Goal: Communication & Community: Answer question/provide support

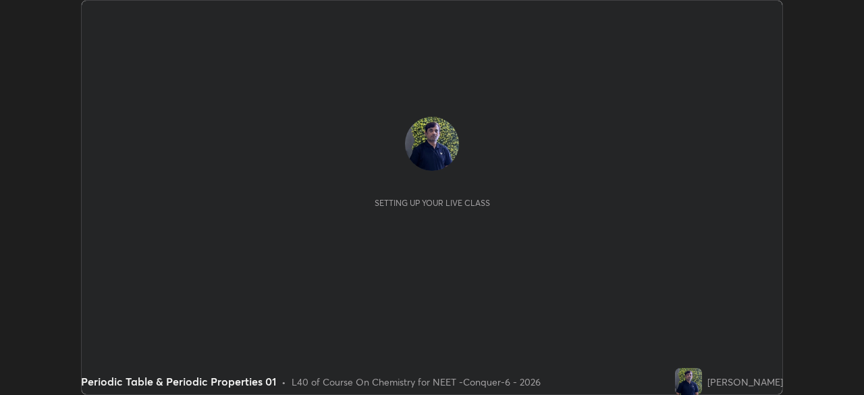
scroll to position [395, 864]
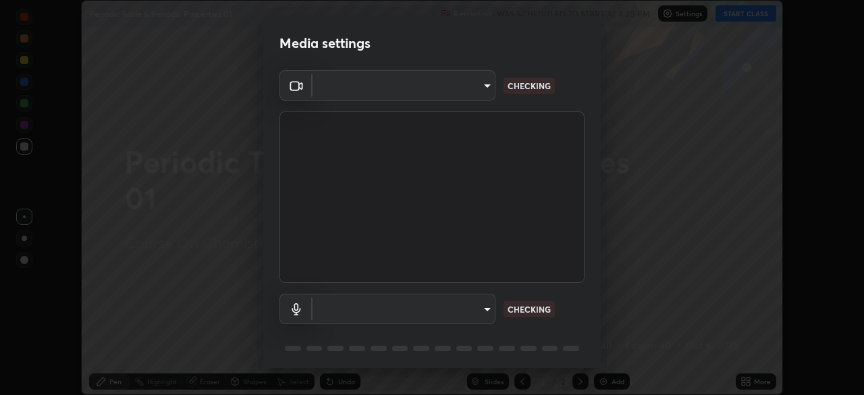
click at [473, 97] on body "Erase all Periodic Table & Periodic Properties 01 Recording WAS SCHEDULED TO ST…" at bounding box center [432, 197] width 864 height 395
click at [468, 94] on div at bounding box center [432, 197] width 864 height 395
type input "ad23c5e1eec40c929e15baf649206283bee037f2ec2e6fc856d192bb2adaae55"
type input "aa0a7725628aa2d3746a5367ccdd85ae91ee4f6343f860b78150420f01eb6845"
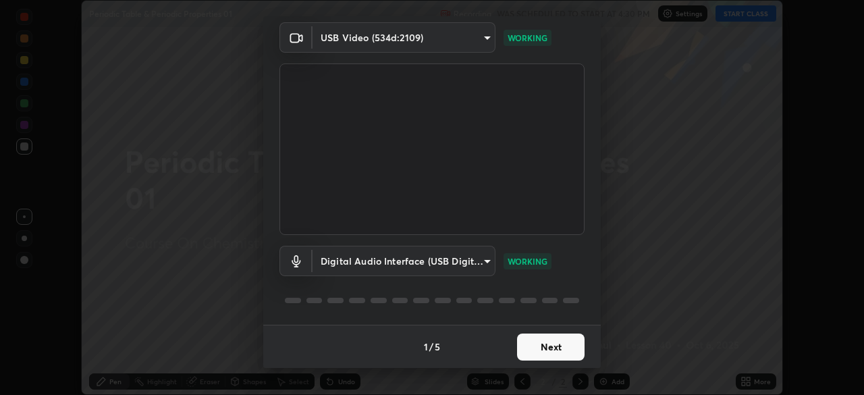
click at [549, 348] on button "Next" at bounding box center [551, 347] width 68 height 27
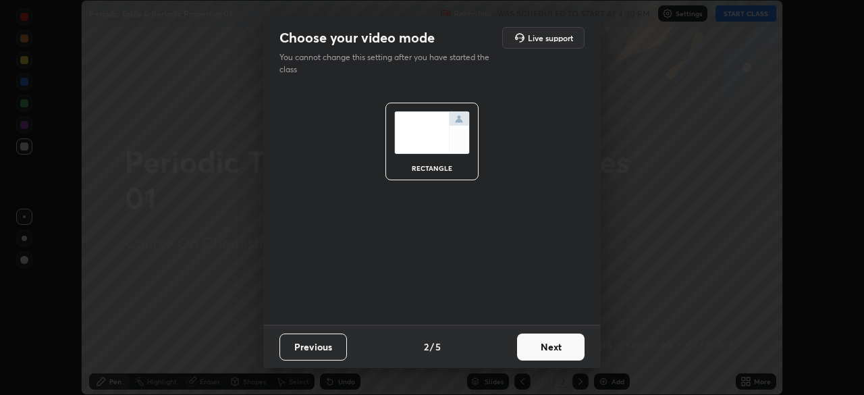
scroll to position [0, 0]
click at [558, 351] on button "Next" at bounding box center [551, 347] width 68 height 27
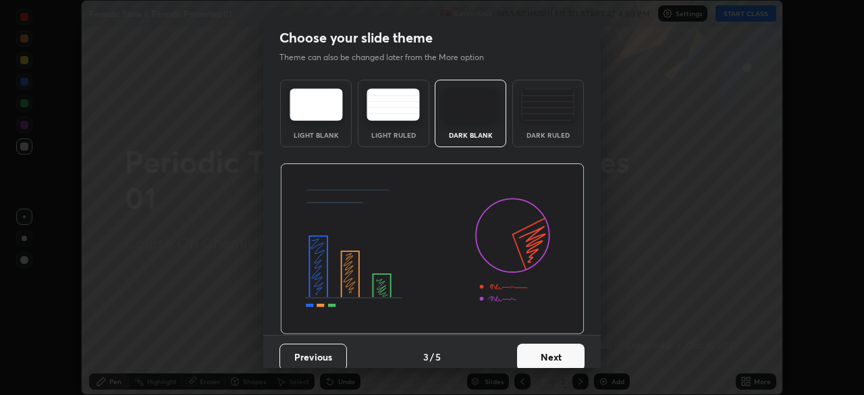
click at [563, 352] on button "Next" at bounding box center [551, 357] width 68 height 27
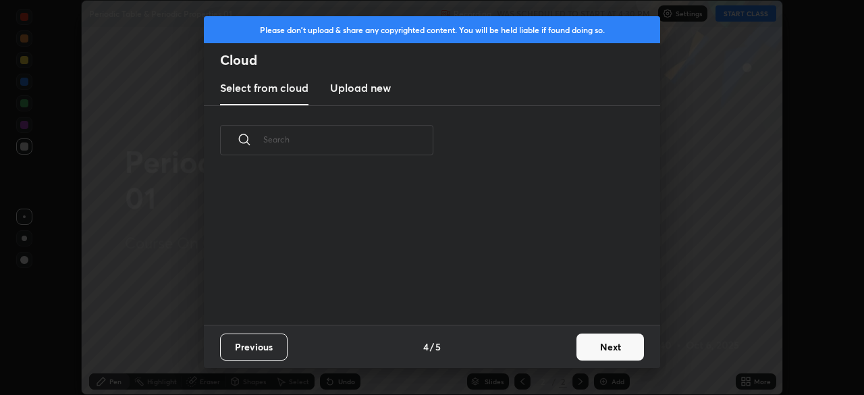
click at [578, 352] on button "Next" at bounding box center [611, 347] width 68 height 27
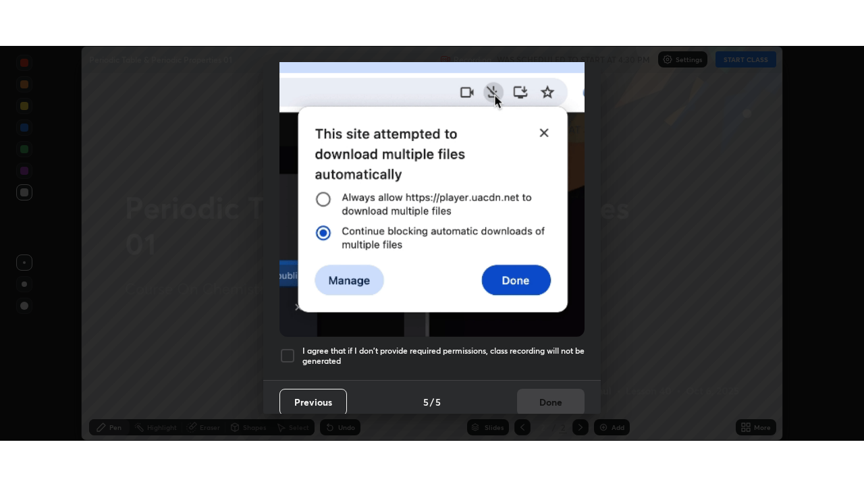
scroll to position [323, 0]
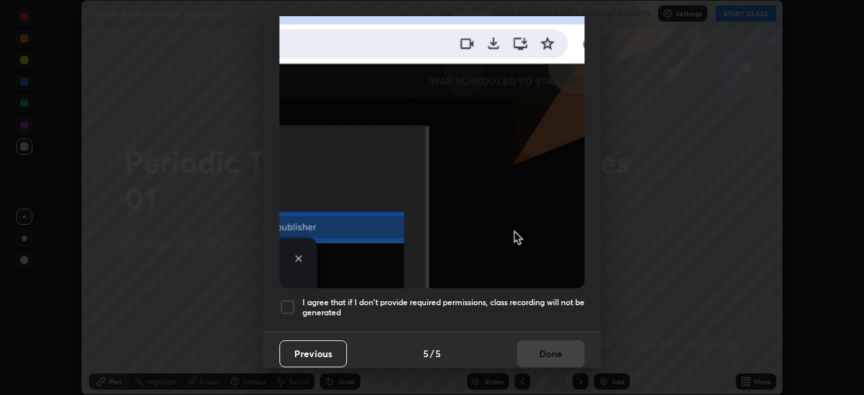
click at [296, 301] on div "I agree that if I don't provide required permissions, class recording will not …" at bounding box center [432, 307] width 305 height 16
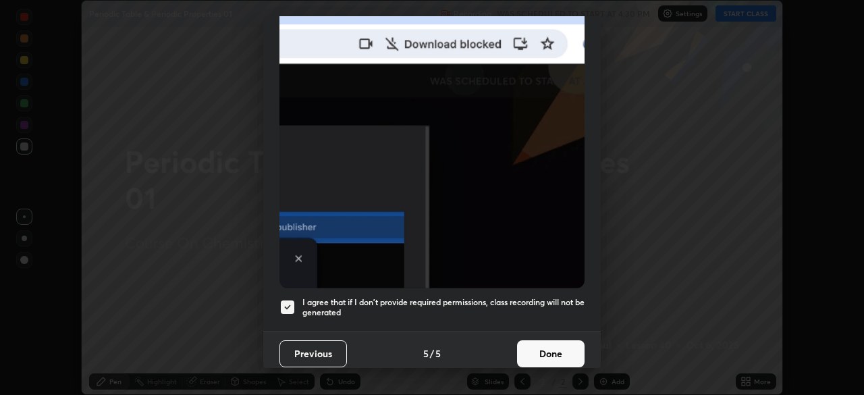
click at [558, 345] on button "Done" at bounding box center [551, 353] width 68 height 27
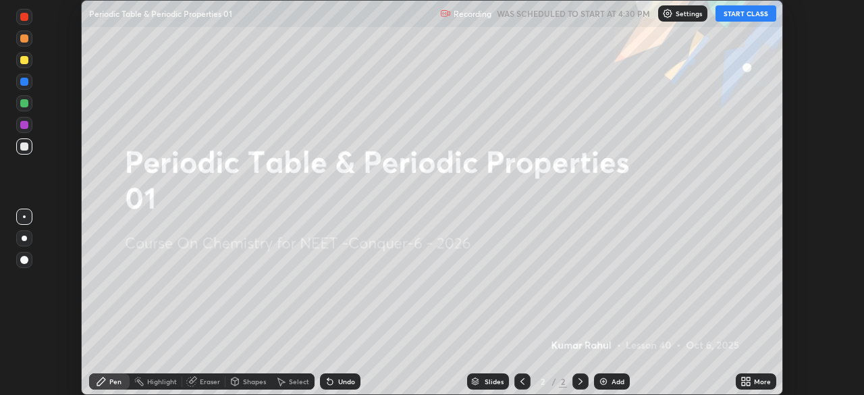
click at [757, 381] on div "More" at bounding box center [762, 381] width 17 height 7
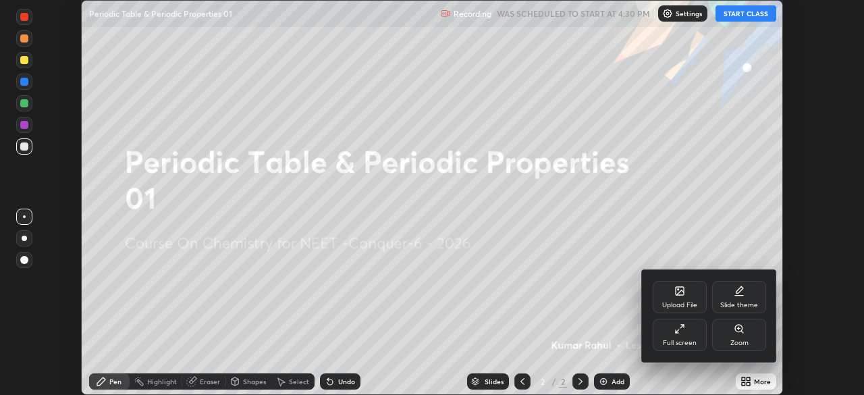
click at [683, 340] on div "Full screen" at bounding box center [680, 343] width 34 height 7
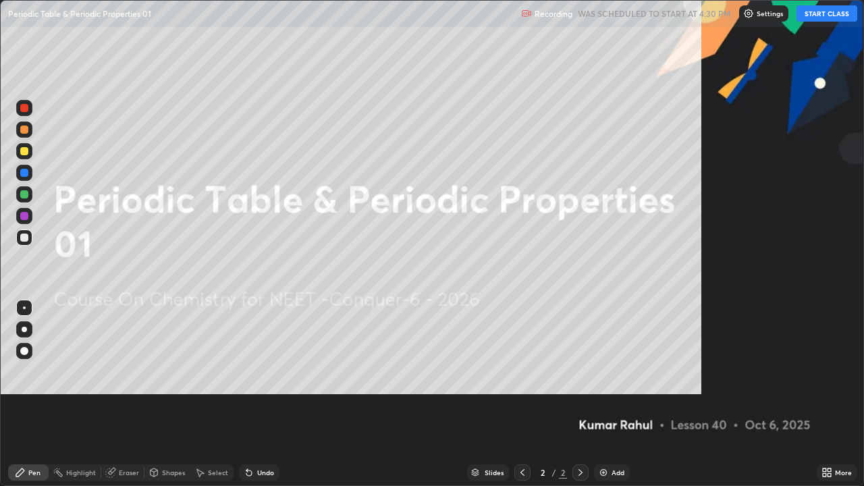
scroll to position [486, 864]
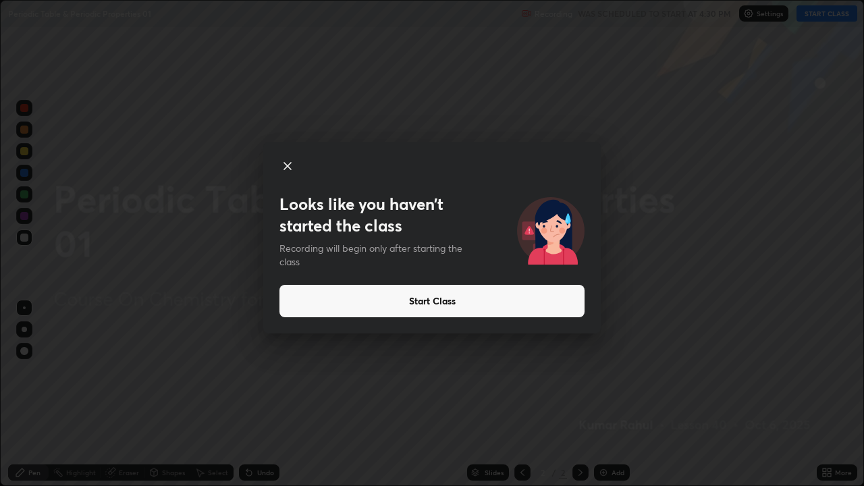
click at [422, 301] on button "Start Class" at bounding box center [432, 301] width 305 height 32
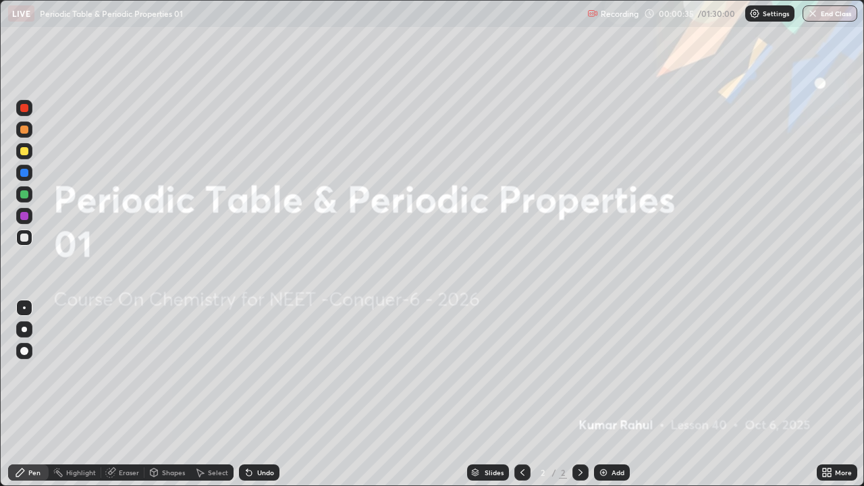
click at [613, 394] on div "Add" at bounding box center [612, 472] width 36 height 16
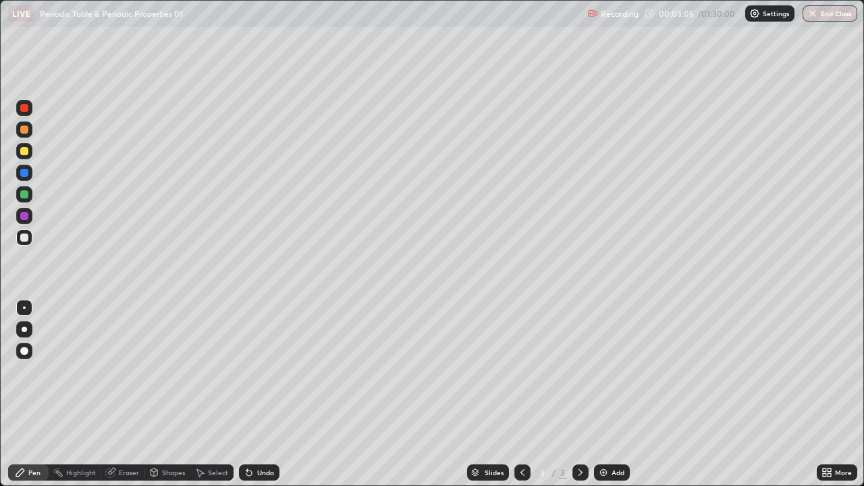
click at [24, 329] on div at bounding box center [24, 329] width 5 height 5
click at [127, 394] on div "Eraser" at bounding box center [129, 472] width 20 height 7
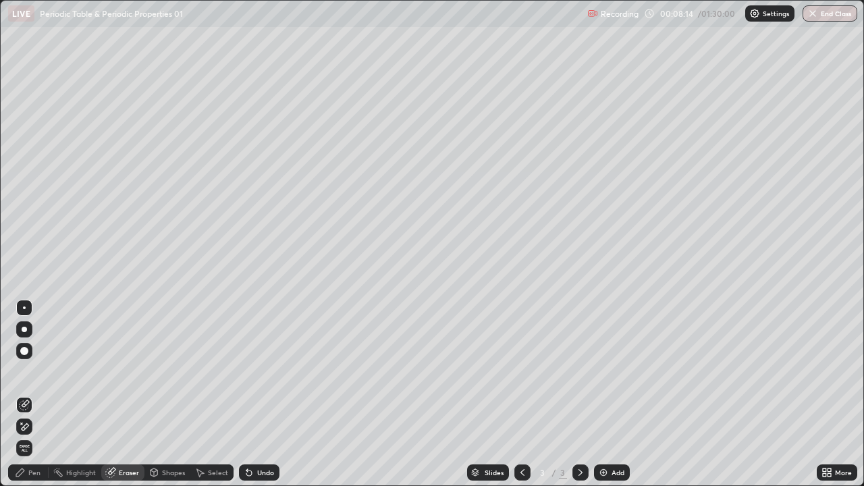
click at [32, 394] on div "Pen" at bounding box center [34, 472] width 12 height 7
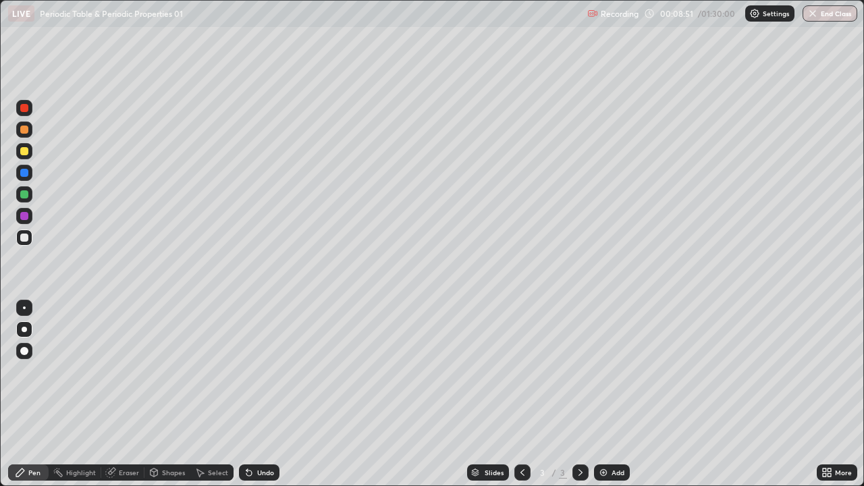
click at [127, 394] on div "Eraser" at bounding box center [129, 472] width 20 height 7
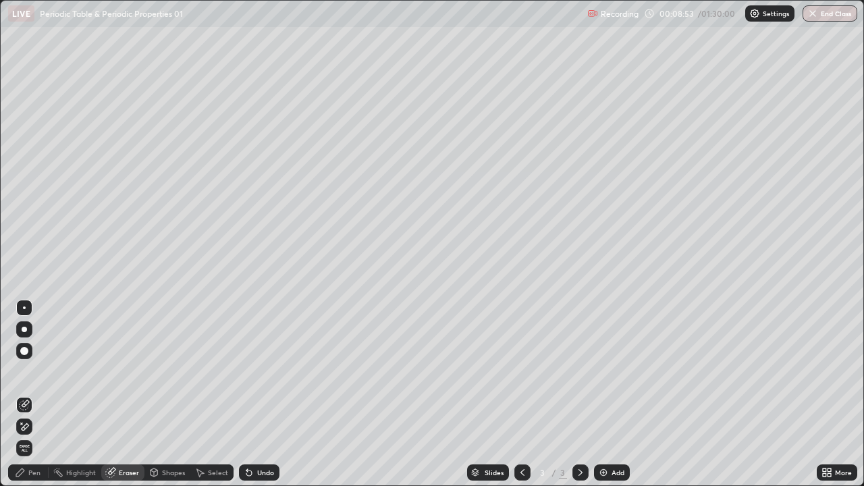
click at [34, 394] on div "Pen" at bounding box center [34, 472] width 12 height 7
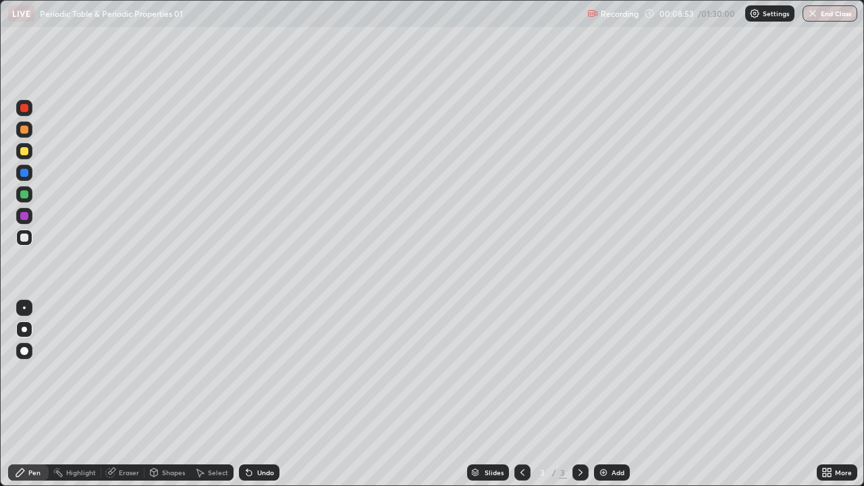
click at [34, 394] on div "Pen" at bounding box center [34, 472] width 12 height 7
click at [126, 394] on div "Eraser" at bounding box center [122, 472] width 43 height 16
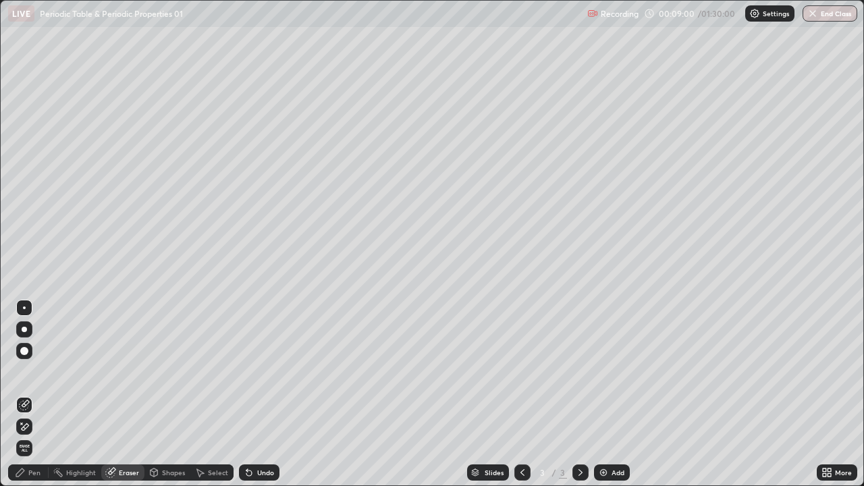
click at [33, 394] on div "Pen" at bounding box center [34, 472] width 12 height 7
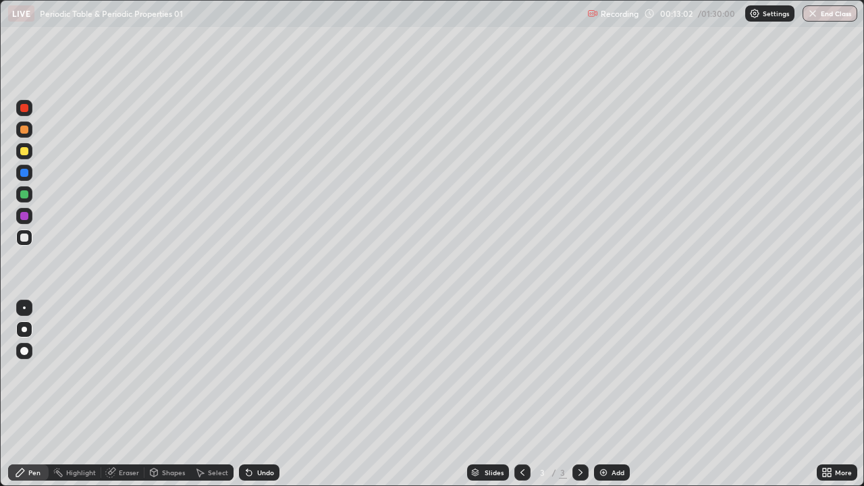
click at [128, 394] on div "Eraser" at bounding box center [129, 472] width 20 height 7
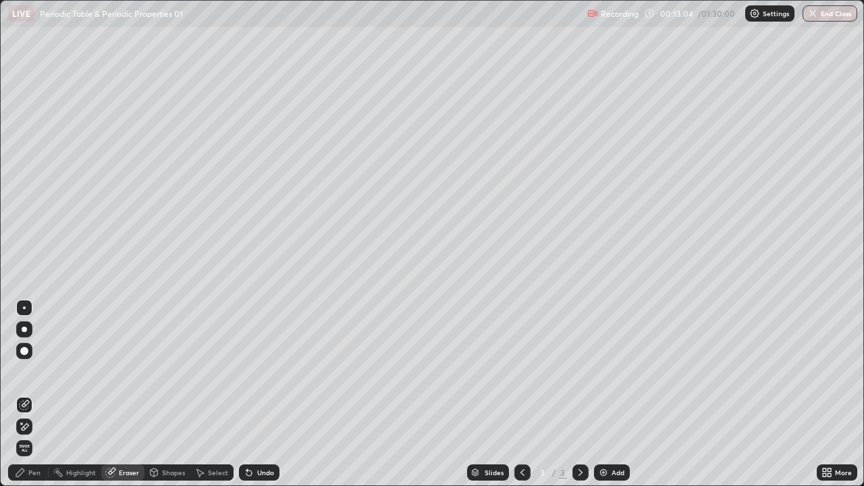
click at [31, 394] on div "Pen" at bounding box center [34, 472] width 12 height 7
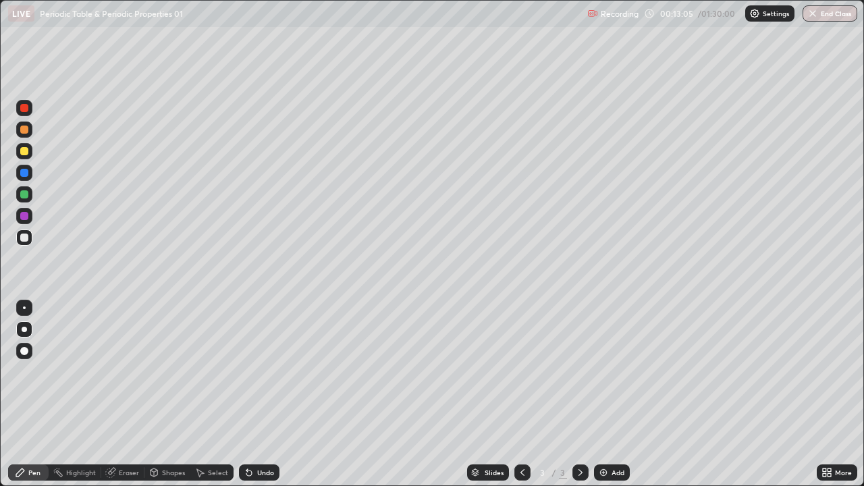
click at [583, 394] on icon at bounding box center [580, 472] width 11 height 11
click at [612, 394] on div "Add" at bounding box center [618, 472] width 13 height 7
click at [519, 394] on icon at bounding box center [522, 472] width 11 height 11
click at [579, 394] on icon at bounding box center [580, 472] width 11 height 11
click at [578, 394] on icon at bounding box center [580, 472] width 11 height 11
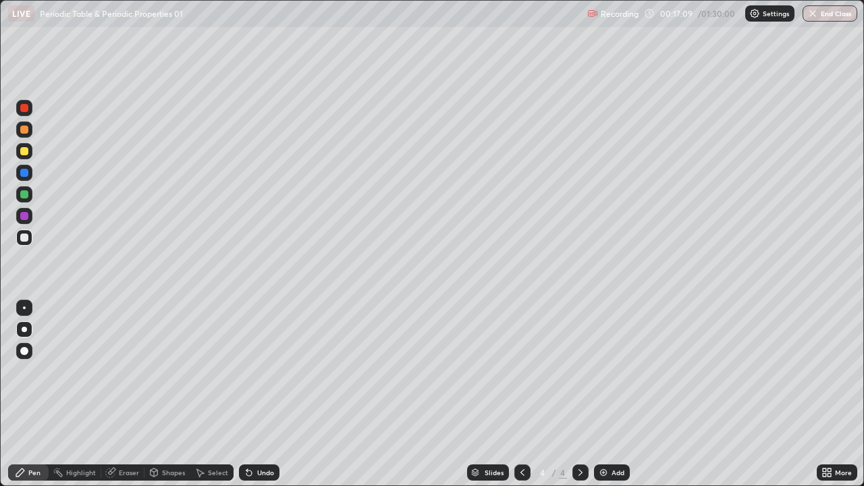
click at [612, 394] on div "Add" at bounding box center [618, 472] width 13 height 7
click at [521, 394] on icon at bounding box center [522, 472] width 11 height 11
click at [583, 394] on icon at bounding box center [580, 472] width 11 height 11
click at [575, 394] on icon at bounding box center [580, 472] width 11 height 11
click at [612, 394] on div "Add" at bounding box center [618, 472] width 13 height 7
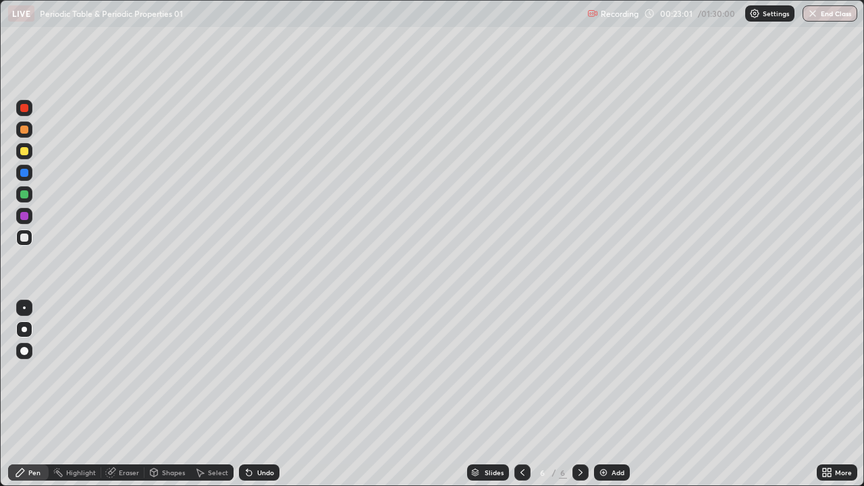
click at [608, 394] on div "Add" at bounding box center [612, 472] width 36 height 16
click at [523, 394] on icon at bounding box center [523, 472] width 4 height 7
click at [579, 394] on icon at bounding box center [581, 472] width 4 height 7
click at [525, 394] on icon at bounding box center [522, 472] width 11 height 11
click at [578, 394] on icon at bounding box center [580, 472] width 11 height 11
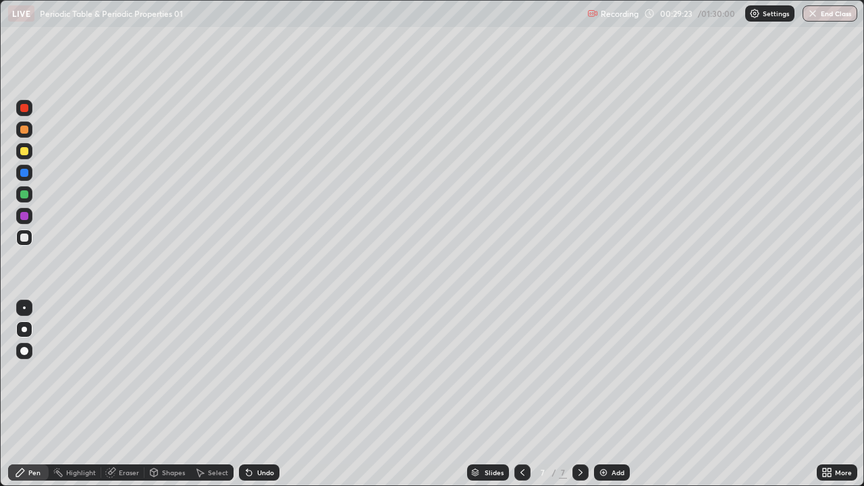
click at [586, 394] on div at bounding box center [581, 472] width 16 height 16
click at [619, 394] on div "Add" at bounding box center [618, 472] width 13 height 7
click at [523, 394] on icon at bounding box center [523, 472] width 4 height 7
click at [580, 394] on icon at bounding box center [580, 472] width 11 height 11
click at [580, 394] on icon at bounding box center [581, 472] width 4 height 7
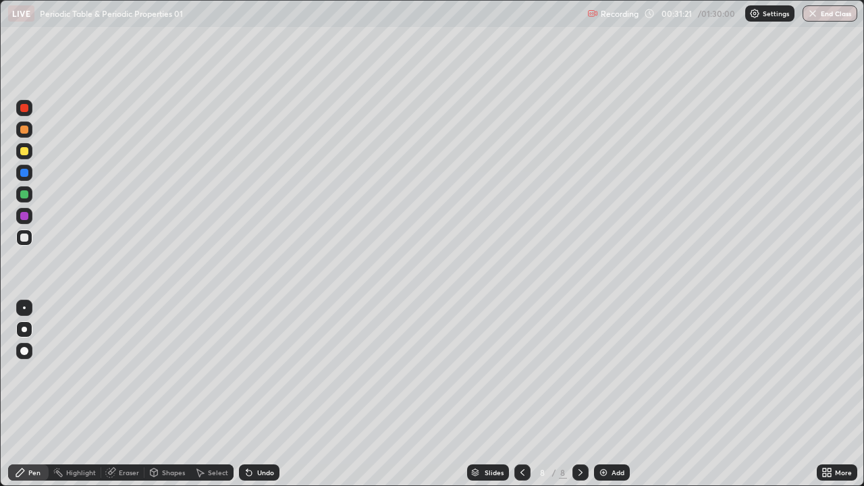
click at [614, 394] on div "Add" at bounding box center [618, 472] width 13 height 7
click at [132, 394] on div "Eraser" at bounding box center [129, 472] width 20 height 7
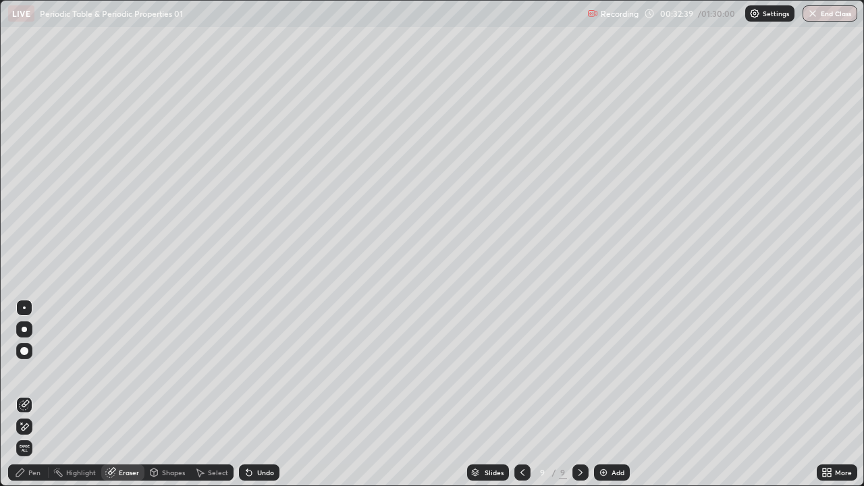
click at [34, 394] on div "Pen" at bounding box center [34, 472] width 12 height 7
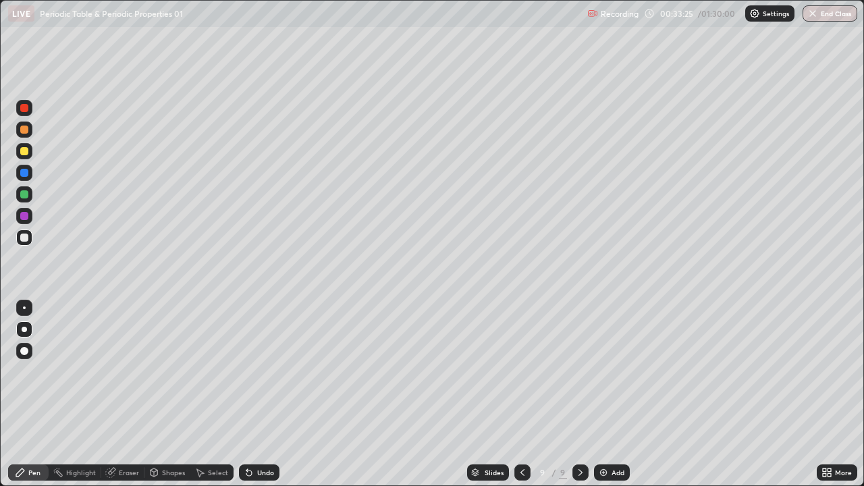
click at [579, 394] on icon at bounding box center [581, 472] width 4 height 7
click at [612, 394] on div "Add" at bounding box center [618, 472] width 13 height 7
click at [135, 394] on div "Eraser" at bounding box center [129, 472] width 20 height 7
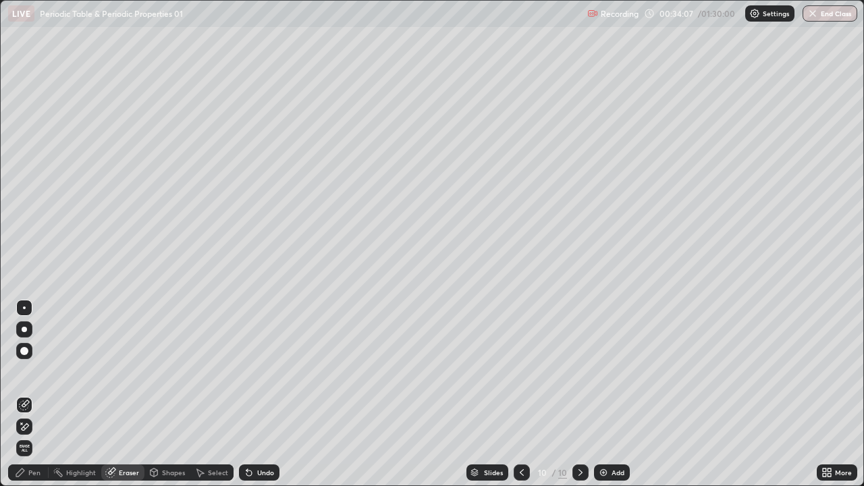
click at [34, 394] on div "Pen" at bounding box center [34, 472] width 12 height 7
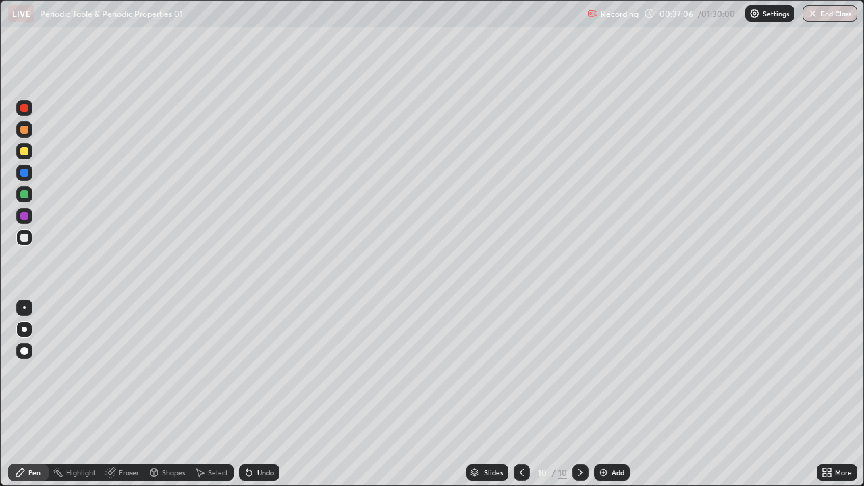
click at [521, 394] on icon at bounding box center [521, 472] width 11 height 11
click at [523, 394] on icon at bounding box center [521, 472] width 11 height 11
click at [524, 394] on icon at bounding box center [521, 472] width 11 height 11
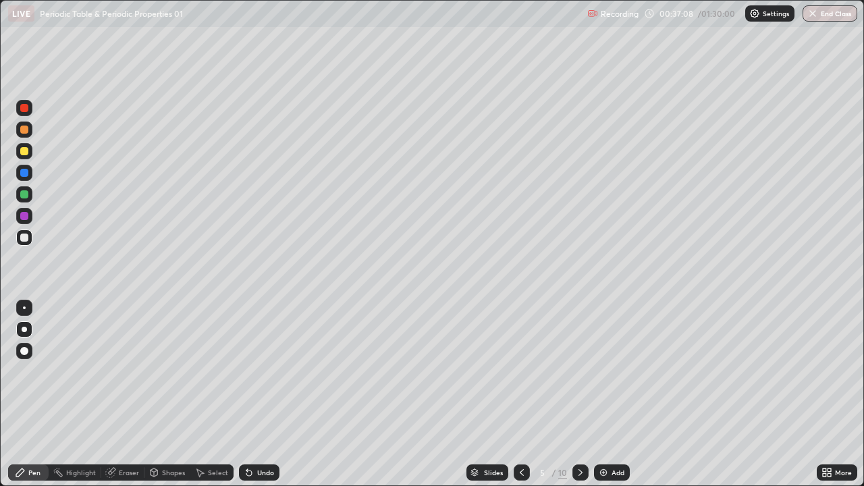
click at [524, 394] on icon at bounding box center [521, 472] width 11 height 11
click at [518, 394] on icon at bounding box center [521, 472] width 11 height 11
click at [527, 394] on div at bounding box center [522, 472] width 16 height 16
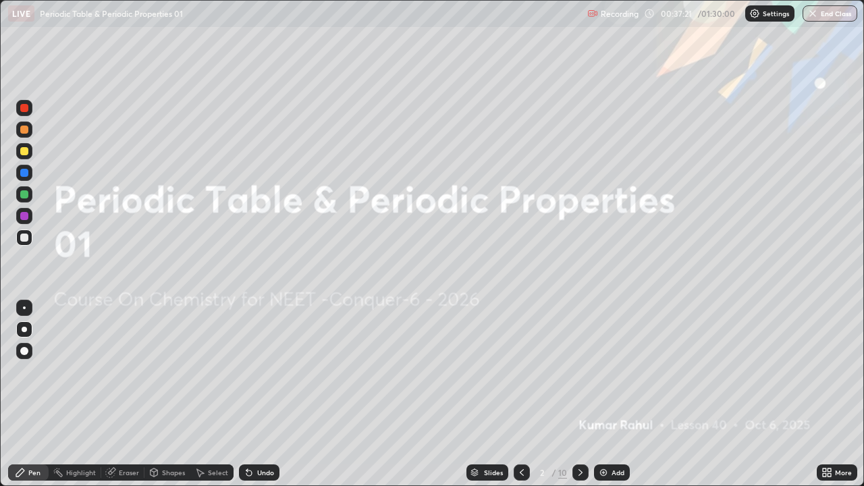
click at [579, 394] on icon at bounding box center [580, 472] width 11 height 11
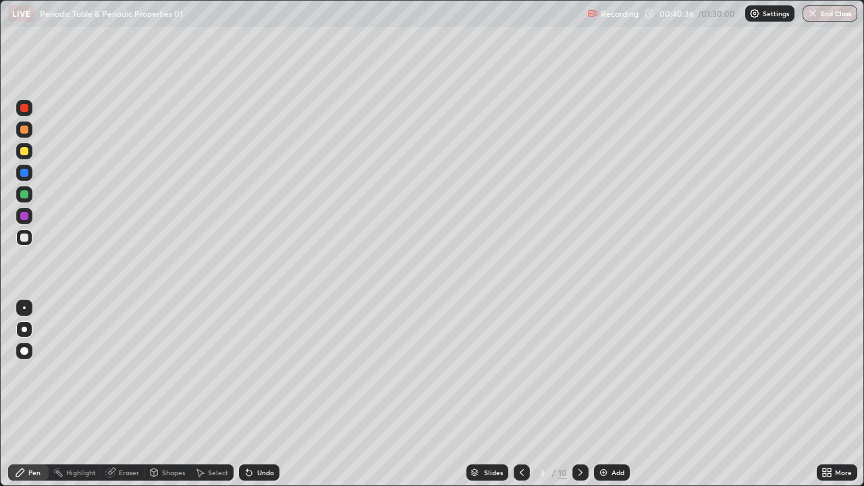
click at [579, 394] on icon at bounding box center [580, 472] width 11 height 11
click at [521, 394] on icon at bounding box center [521, 472] width 11 height 11
click at [578, 394] on icon at bounding box center [580, 472] width 11 height 11
click at [521, 394] on icon at bounding box center [521, 472] width 11 height 11
click at [579, 394] on icon at bounding box center [580, 472] width 11 height 11
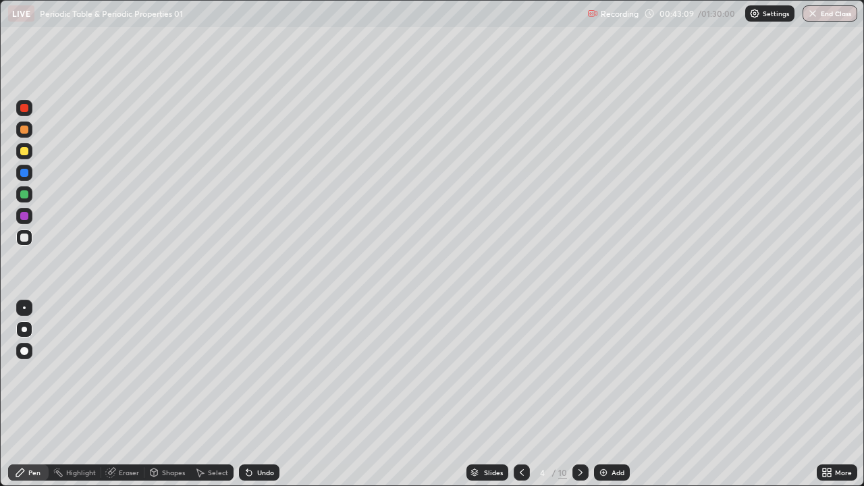
click at [579, 394] on icon at bounding box center [580, 472] width 11 height 11
click at [521, 394] on icon at bounding box center [522, 472] width 4 height 7
click at [584, 394] on div at bounding box center [581, 472] width 16 height 16
click at [521, 394] on icon at bounding box center [521, 472] width 11 height 11
click at [579, 394] on icon at bounding box center [580, 472] width 11 height 11
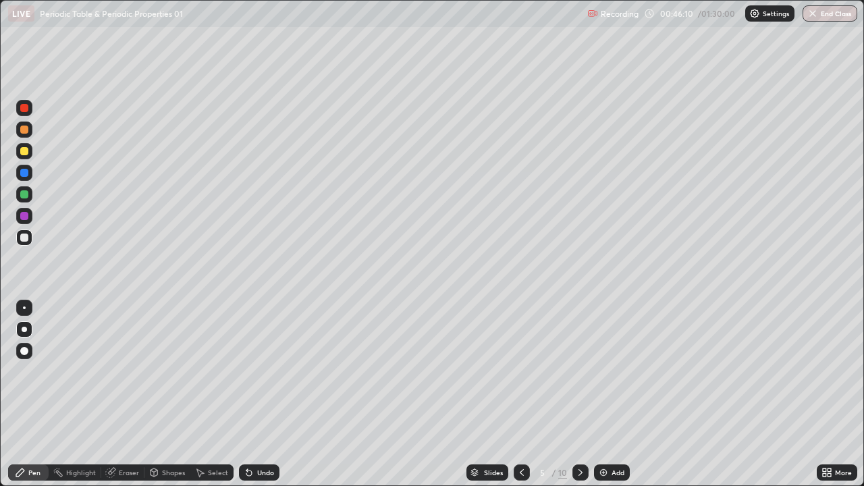
click at [579, 394] on icon at bounding box center [580, 472] width 11 height 11
click at [585, 394] on div at bounding box center [581, 472] width 16 height 16
click at [579, 394] on icon at bounding box center [580, 472] width 11 height 11
click at [585, 394] on div at bounding box center [581, 472] width 16 height 16
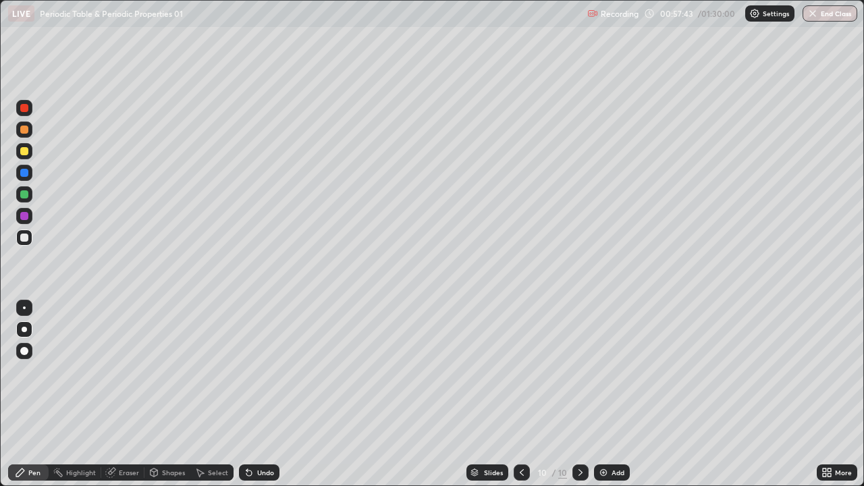
click at [585, 394] on div at bounding box center [581, 472] width 16 height 16
click at [620, 394] on div "Add" at bounding box center [618, 472] width 13 height 7
click at [27, 237] on div at bounding box center [24, 238] width 8 height 8
click at [579, 394] on icon at bounding box center [580, 472] width 11 height 11
click at [612, 394] on div "Add" at bounding box center [618, 472] width 13 height 7
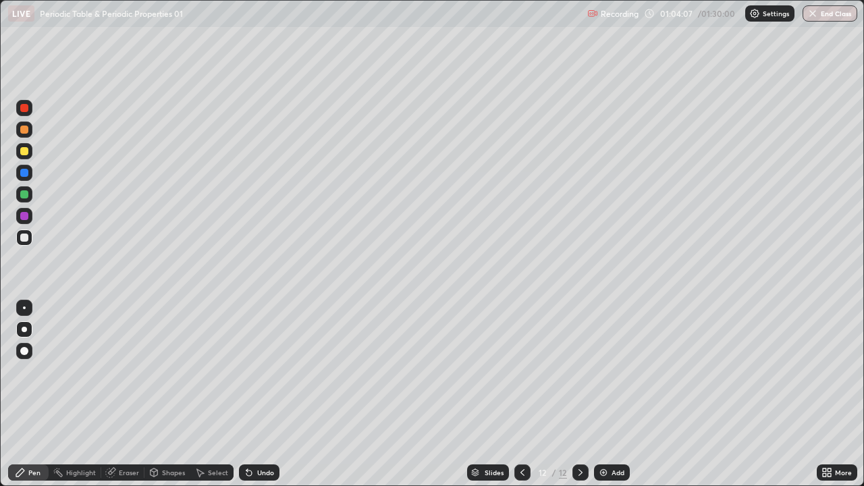
click at [521, 394] on icon at bounding box center [523, 472] width 4 height 7
click at [575, 394] on div at bounding box center [581, 472] width 16 height 16
click at [521, 394] on icon at bounding box center [522, 472] width 11 height 11
click at [579, 394] on icon at bounding box center [580, 472] width 11 height 11
click at [578, 394] on icon at bounding box center [580, 472] width 11 height 11
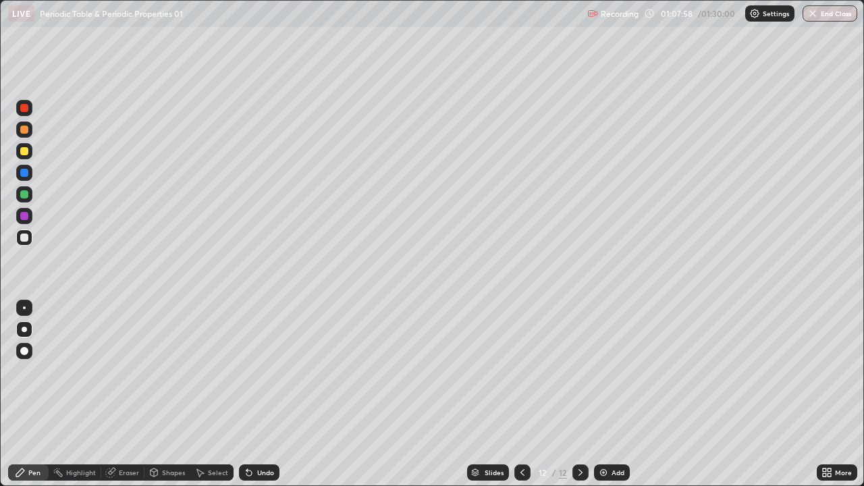
click at [613, 394] on div "Add" at bounding box center [618, 472] width 13 height 7
click at [518, 394] on icon at bounding box center [522, 472] width 11 height 11
click at [521, 394] on icon at bounding box center [523, 472] width 4 height 7
click at [585, 394] on div at bounding box center [581, 472] width 16 height 16
click at [579, 394] on icon at bounding box center [580, 472] width 11 height 11
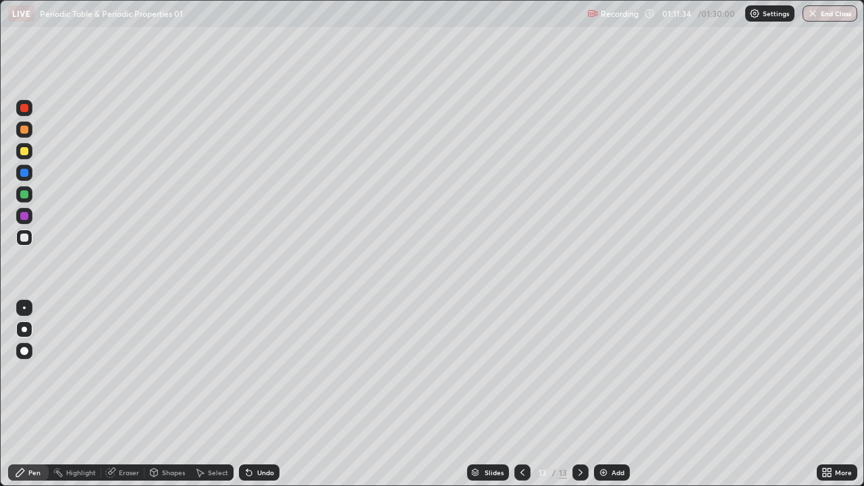
click at [527, 394] on div at bounding box center [522, 472] width 16 height 16
click at [619, 394] on div "Add" at bounding box center [618, 472] width 13 height 7
click at [27, 152] on div at bounding box center [24, 151] width 8 height 8
click at [24, 236] on div at bounding box center [24, 238] width 8 height 8
click at [579, 394] on icon at bounding box center [580, 472] width 11 height 11
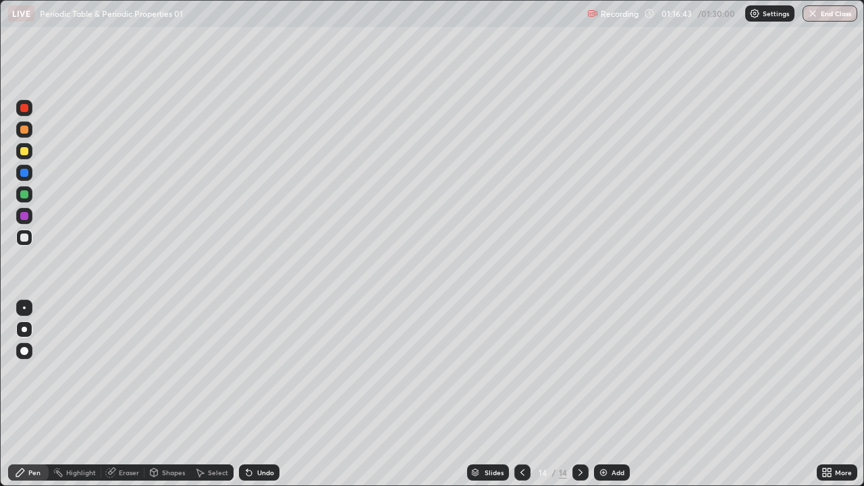
click at [524, 394] on icon at bounding box center [522, 472] width 11 height 11
click at [579, 394] on icon at bounding box center [580, 472] width 11 height 11
click at [127, 394] on div "Eraser" at bounding box center [129, 472] width 20 height 7
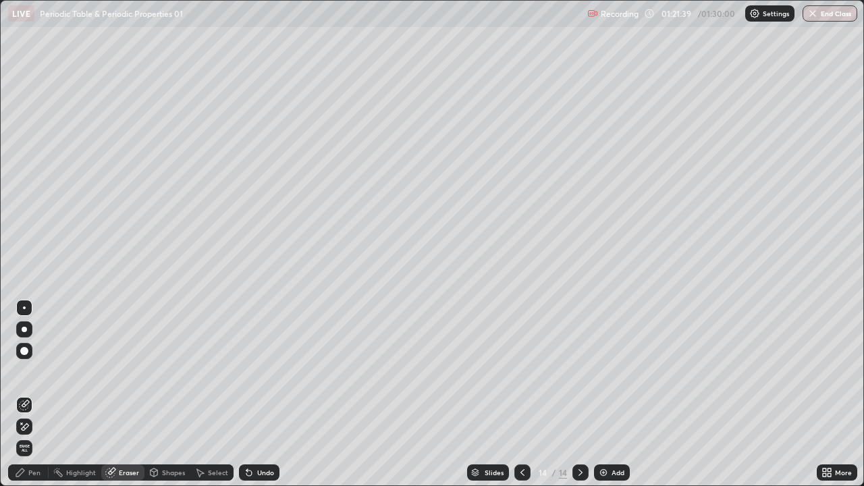
click at [32, 394] on div "Pen" at bounding box center [34, 472] width 12 height 7
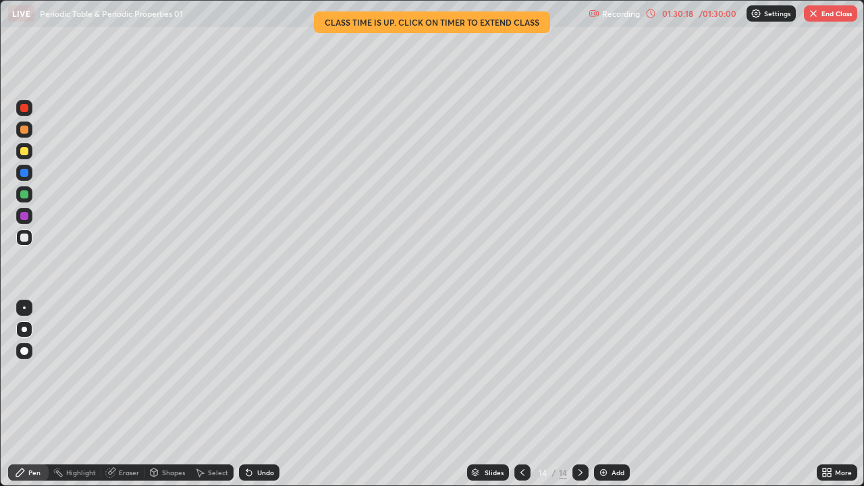
click at [821, 19] on button "End Class" at bounding box center [830, 13] width 53 height 16
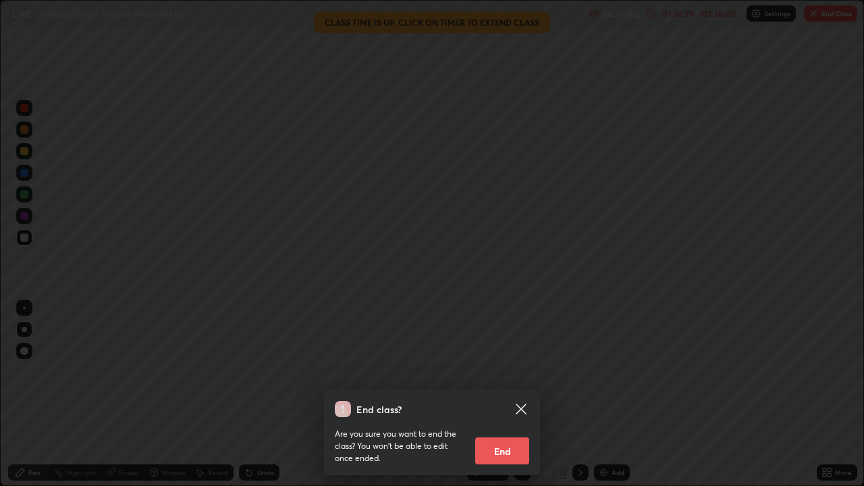
click at [510, 394] on button "End" at bounding box center [502, 450] width 54 height 27
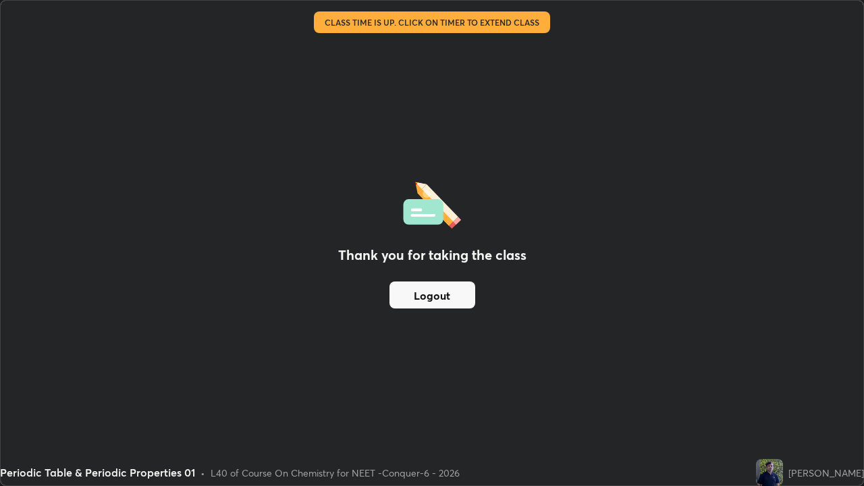
click at [440, 303] on button "Logout" at bounding box center [433, 295] width 86 height 27
